Goal: Communication & Community: Share content

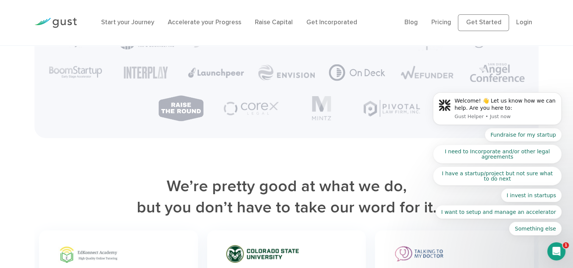
scroll to position [2140, 0]
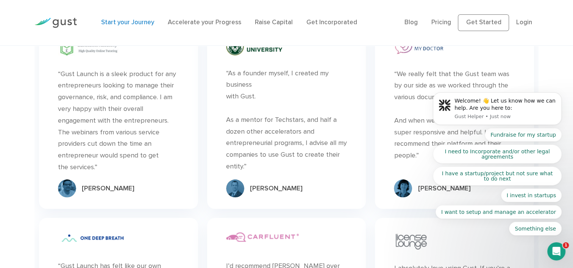
click at [123, 23] on link "Start your Journey" at bounding box center [127, 23] width 53 height 8
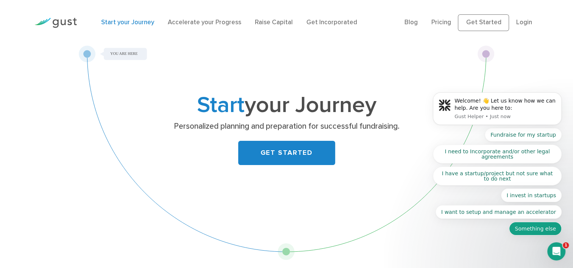
click at [542, 232] on button "Something else" at bounding box center [535, 229] width 53 height 14
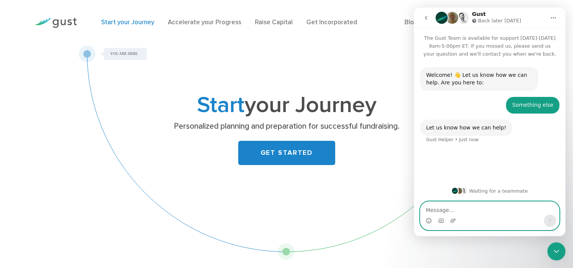
click at [433, 213] on textarea "Message…" at bounding box center [489, 208] width 139 height 13
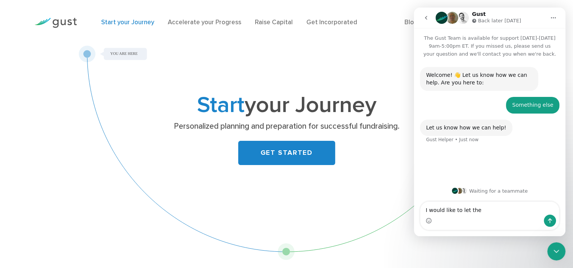
click at [466, 159] on div "Welcome! 👋 Let us know how we can help. Are you here to: Gust Helper • 1m ago S…" at bounding box center [489, 119] width 151 height 123
click at [482, 215] on div "Intercom messenger" at bounding box center [489, 221] width 139 height 12
click at [476, 212] on textarea "I would like to let the" at bounding box center [489, 208] width 139 height 13
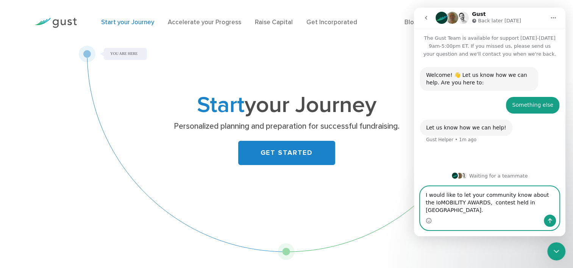
paste textarea "The IoMOBILITY Awards were created to identify, select, enhance and reward the …"
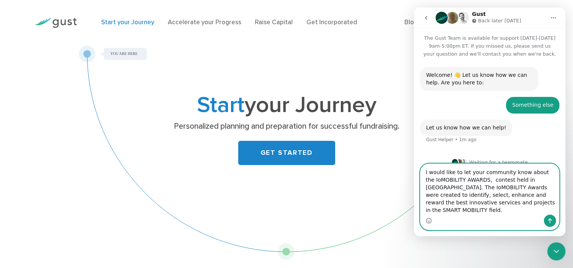
scroll to position [2, 0]
click at [527, 195] on textarea "I would like to let your community know about the IoMOBILITY AWARDS, contest he…" at bounding box center [489, 189] width 139 height 51
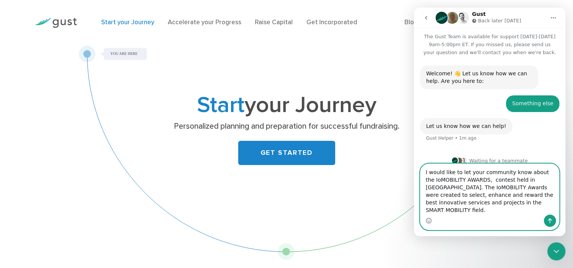
scroll to position [9, 0]
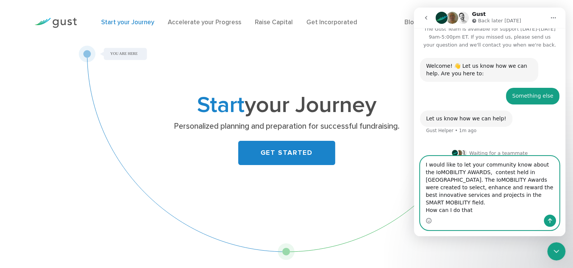
type textarea "I would like to let your community know about the IoMOBILITY AWARDS, contest he…"
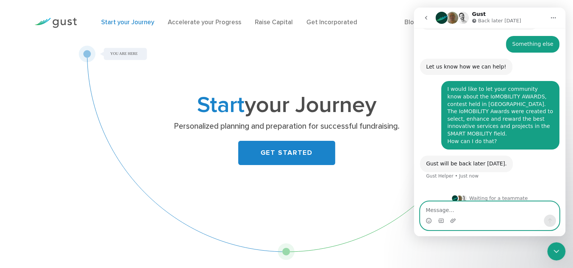
scroll to position [61, 0]
